Goal: Information Seeking & Learning: Learn about a topic

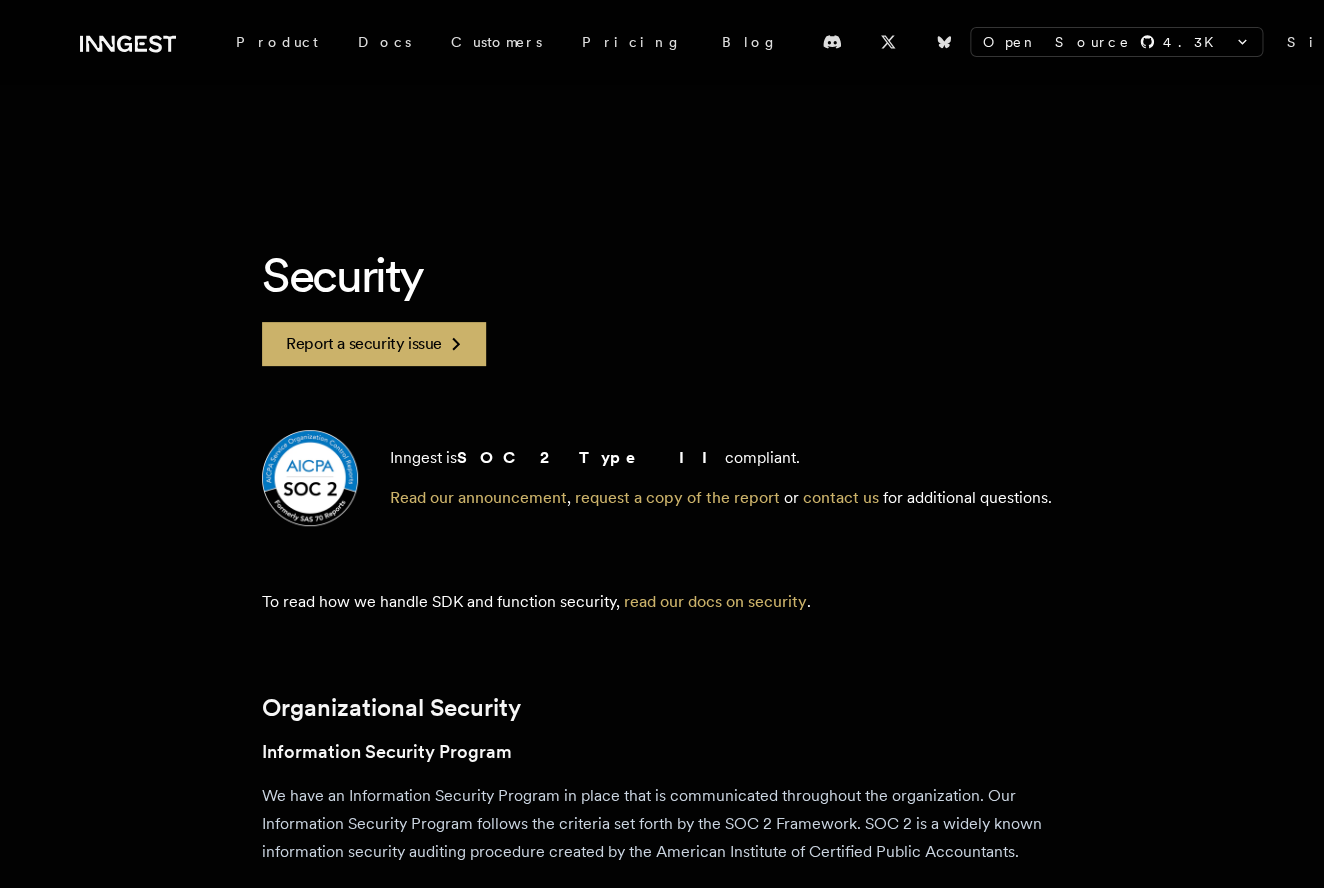
scroll to position [3763, 0]
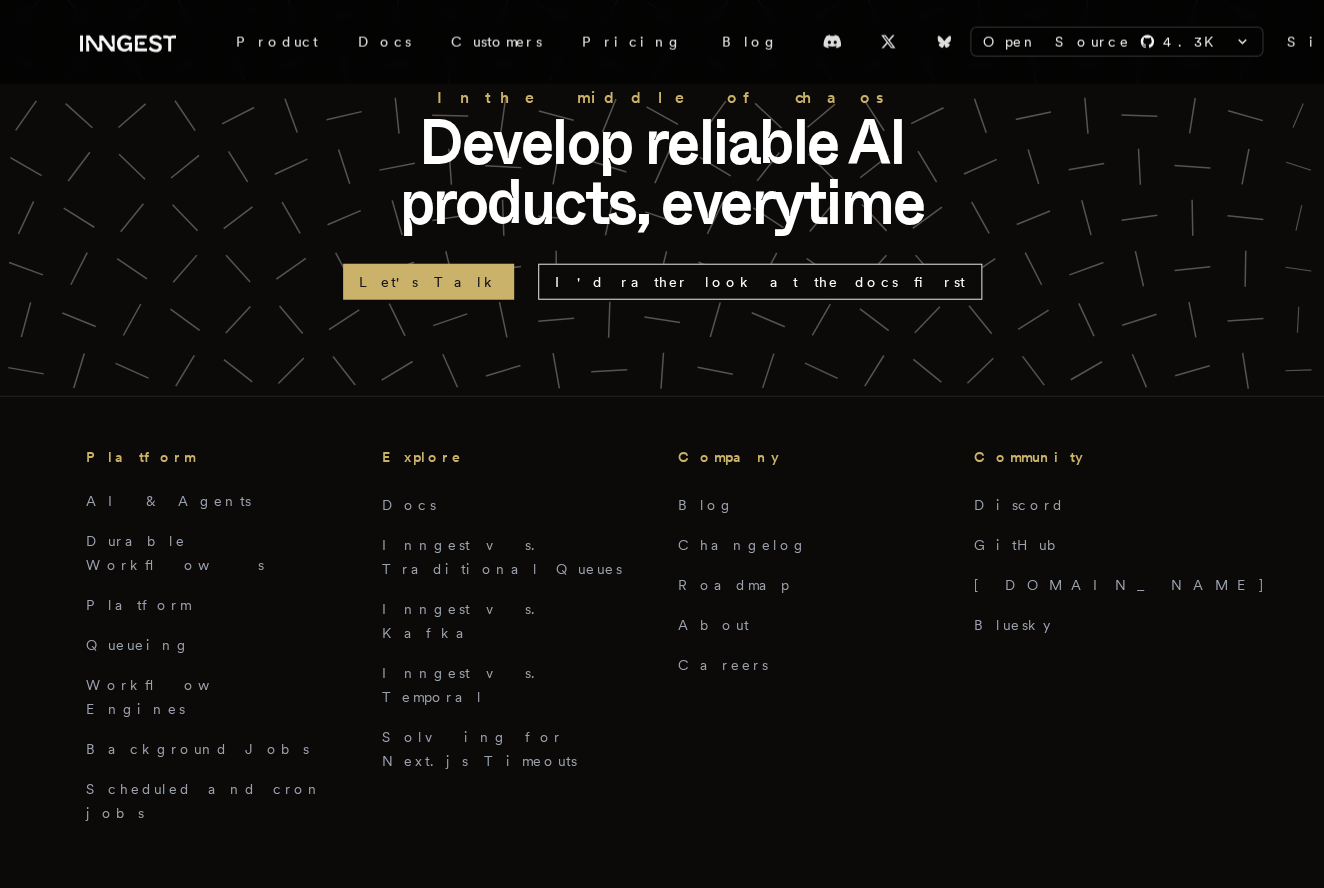
scroll to position [4420, 0]
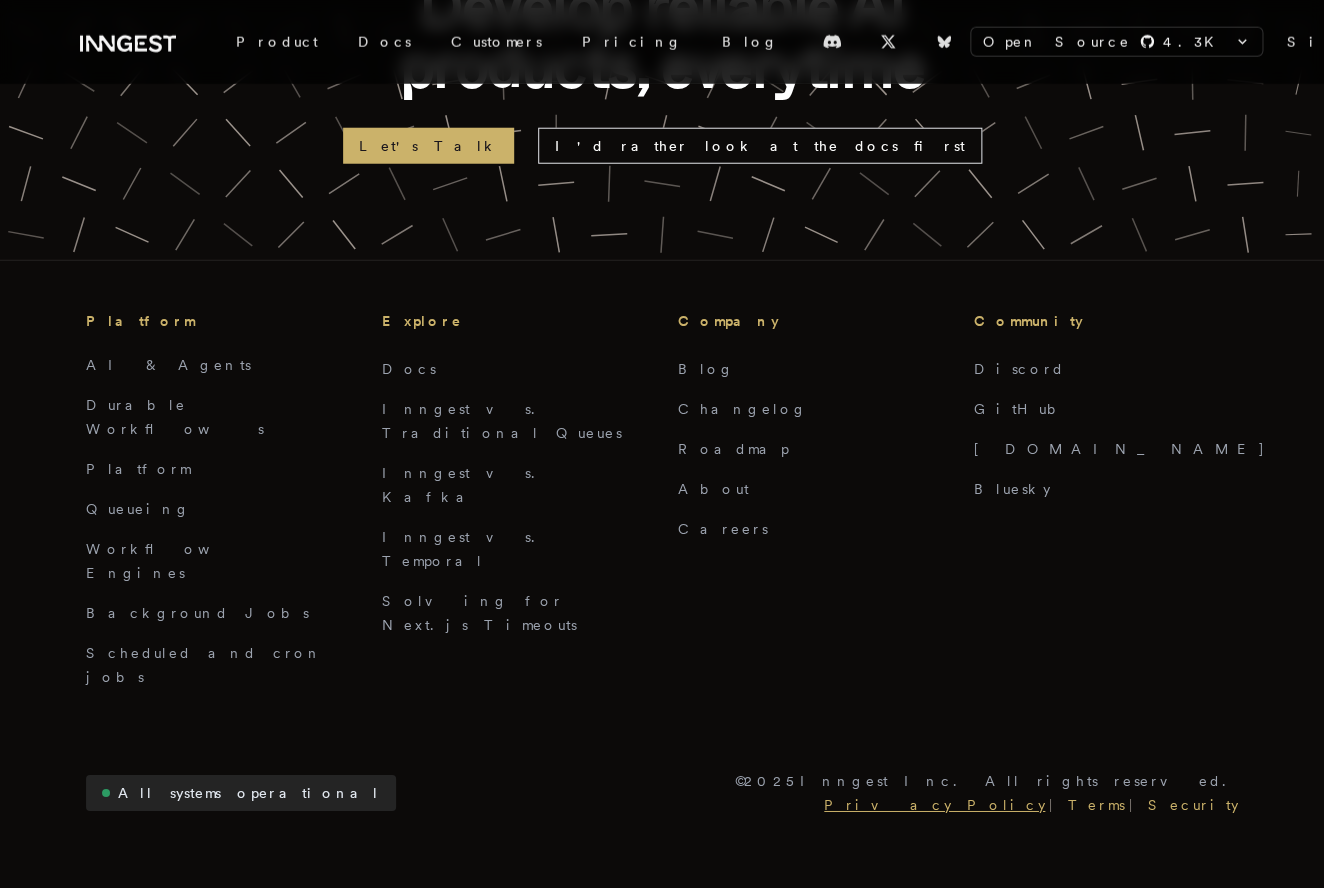
click at [1049, 793] on link "Privacy Policy" at bounding box center [934, 805] width 229 height 24
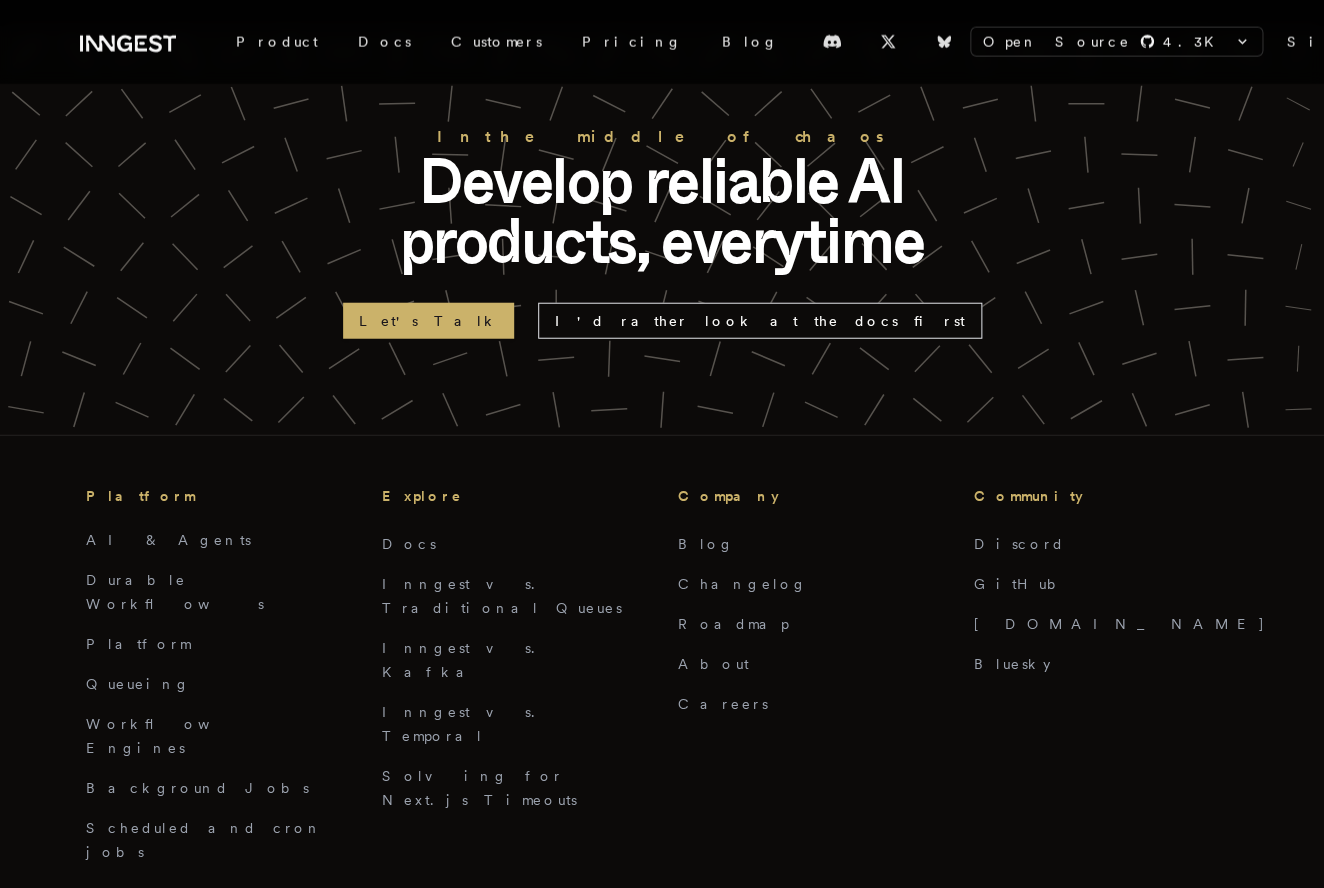
scroll to position [4642, 0]
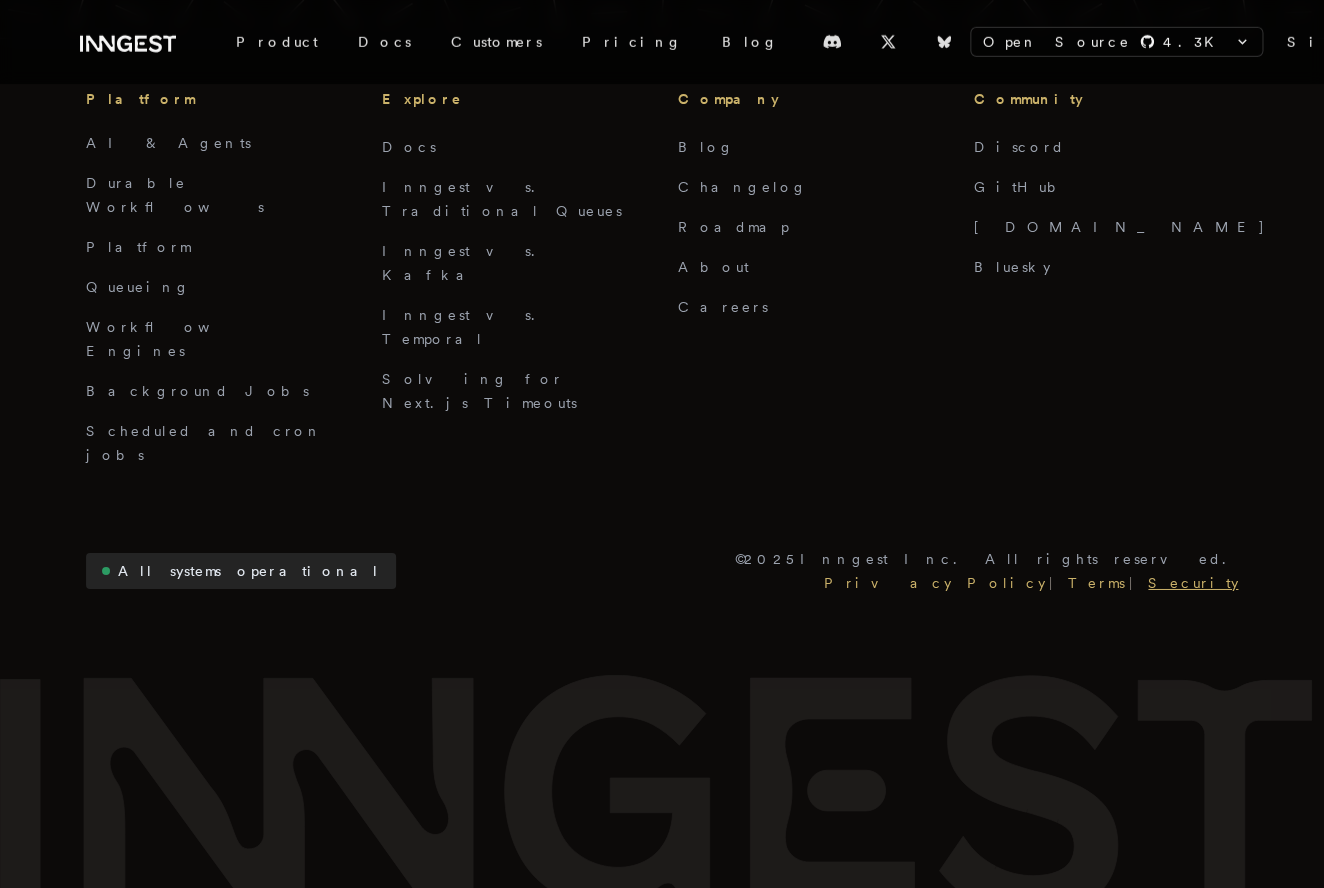
click at [1203, 571] on link "Security" at bounding box center [1191, 583] width 94 height 24
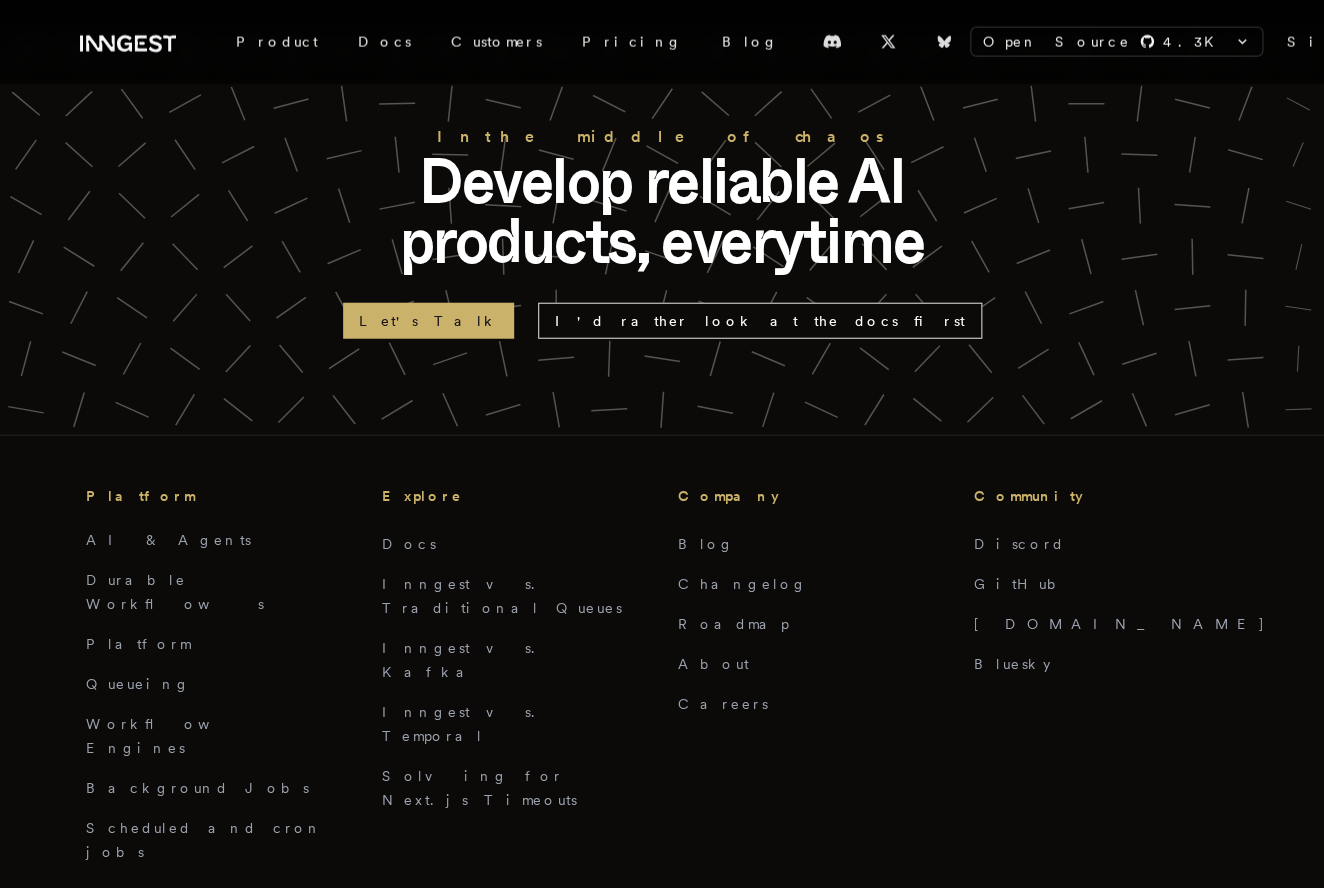
scroll to position [4642, 0]
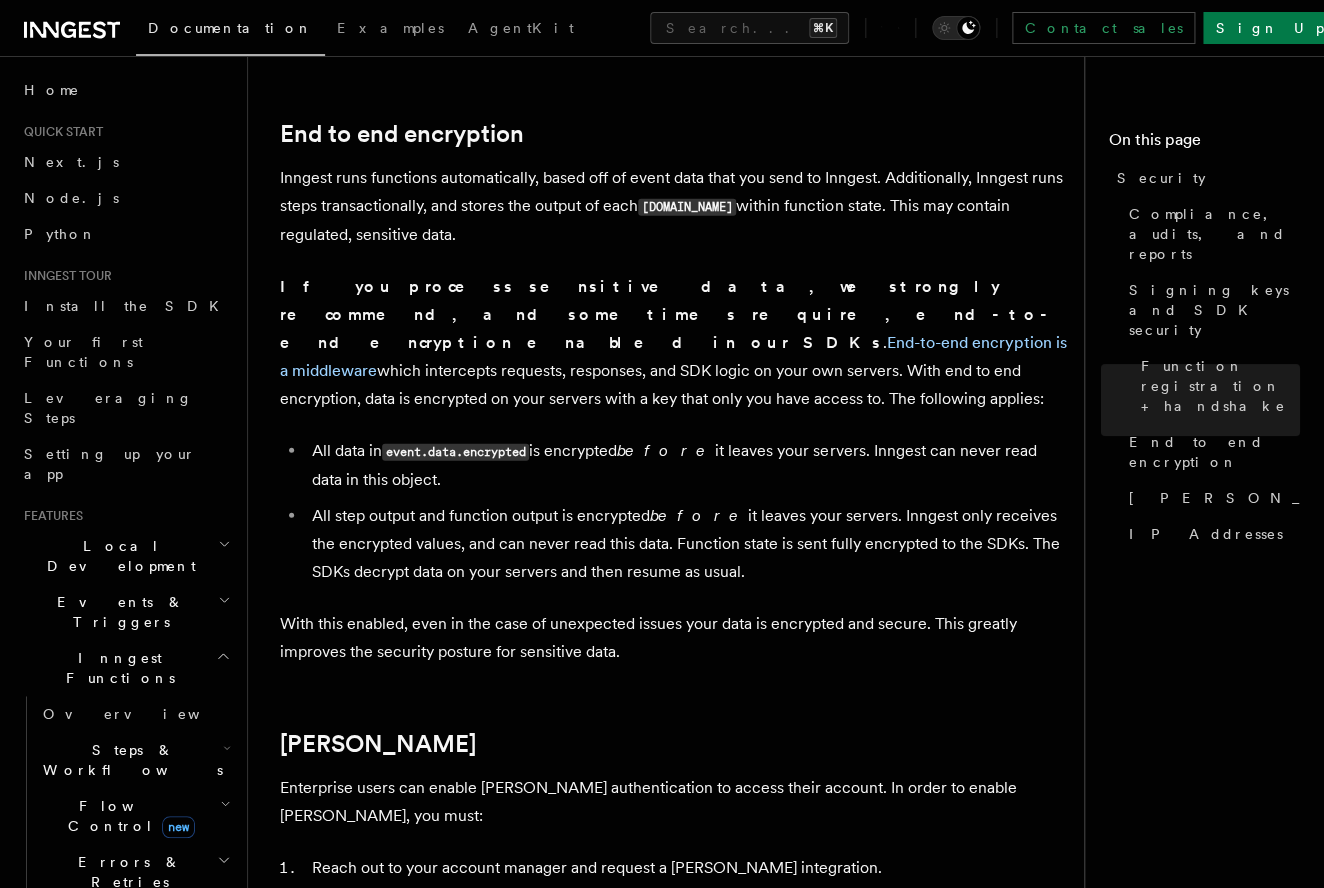
scroll to position [1542, 0]
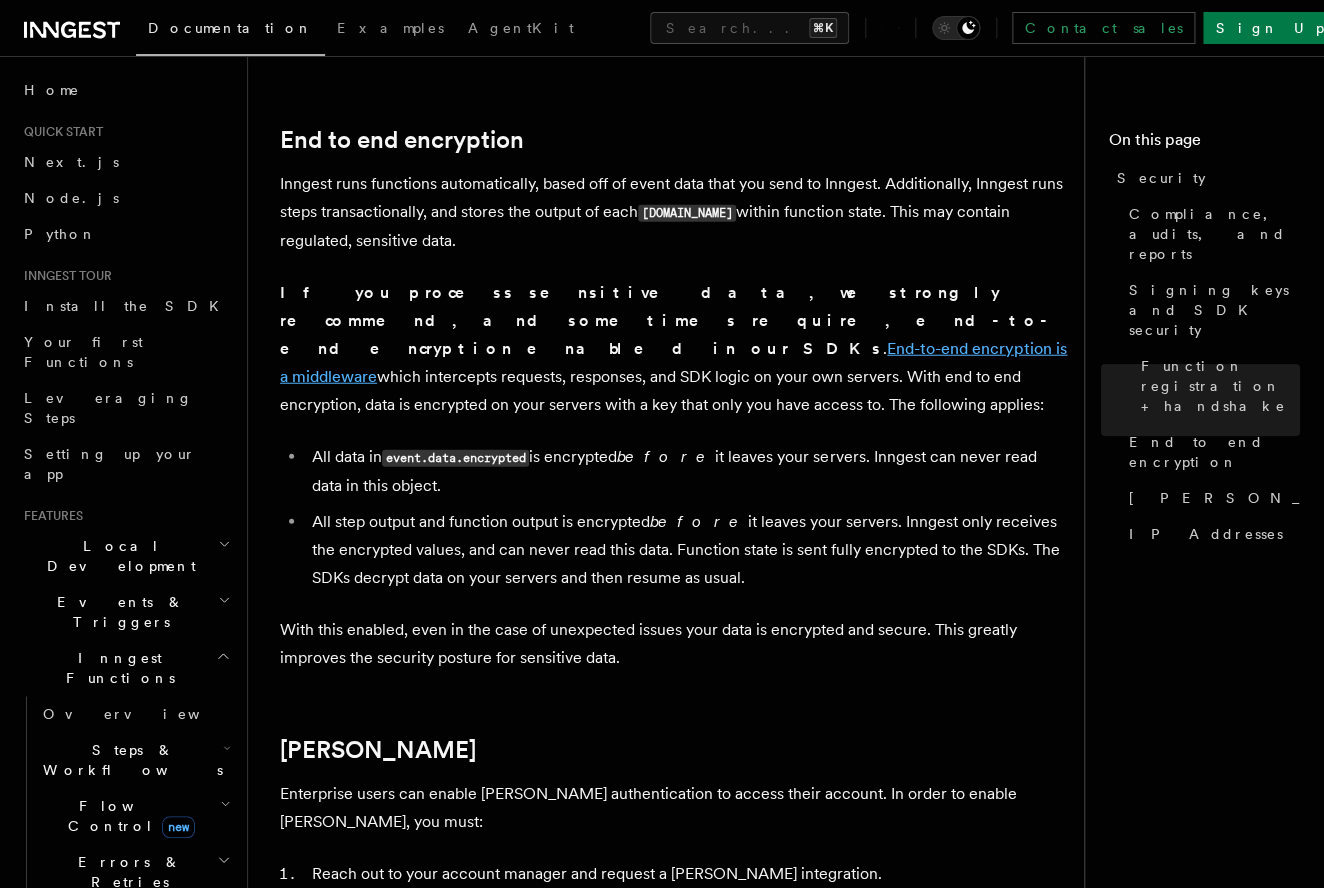
click at [583, 339] on link "End-to-end encryption is a middleware" at bounding box center [673, 362] width 787 height 47
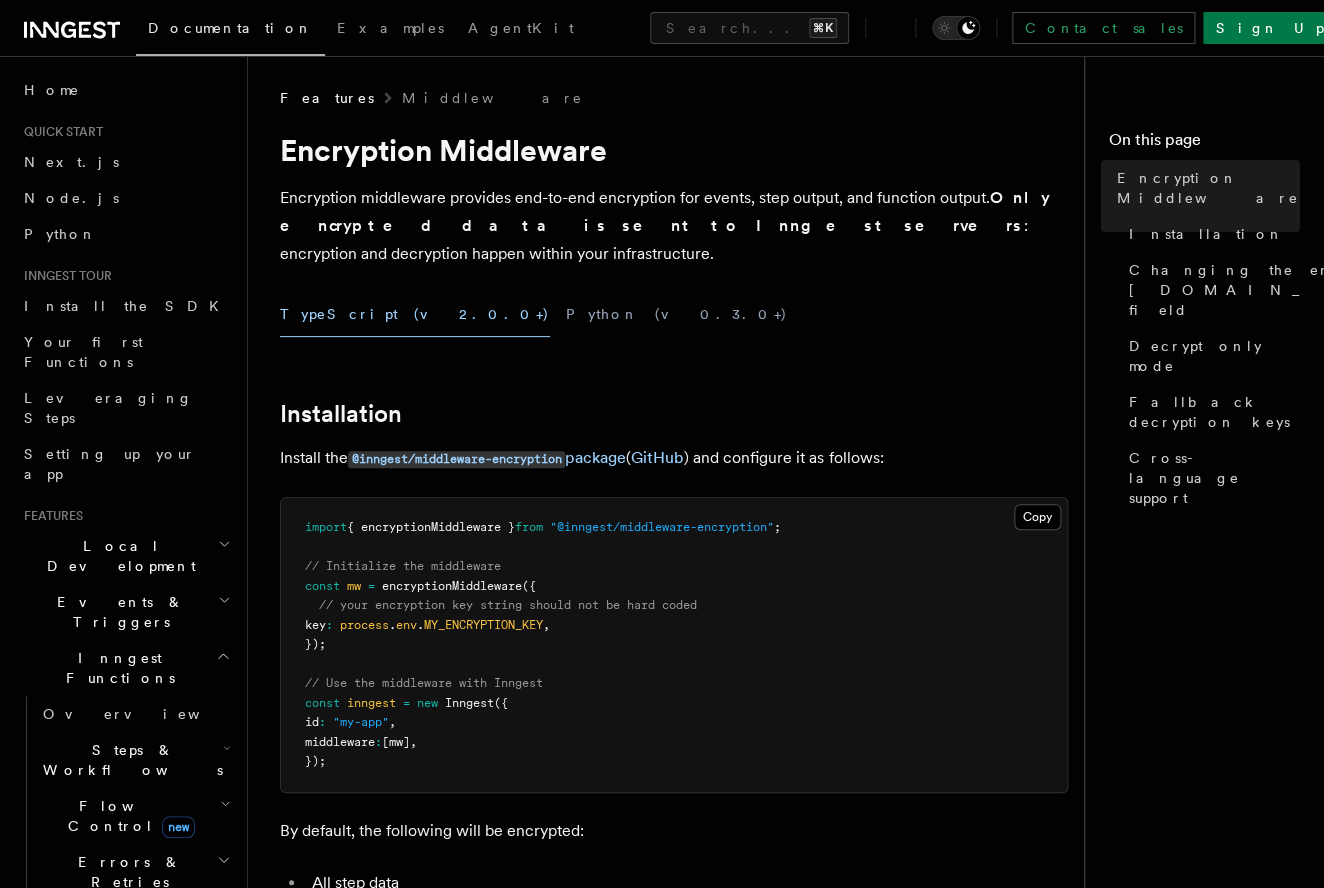
click at [384, 161] on h1 "Encryption Middleware" at bounding box center [674, 150] width 788 height 36
